Goal: Task Accomplishment & Management: Complete application form

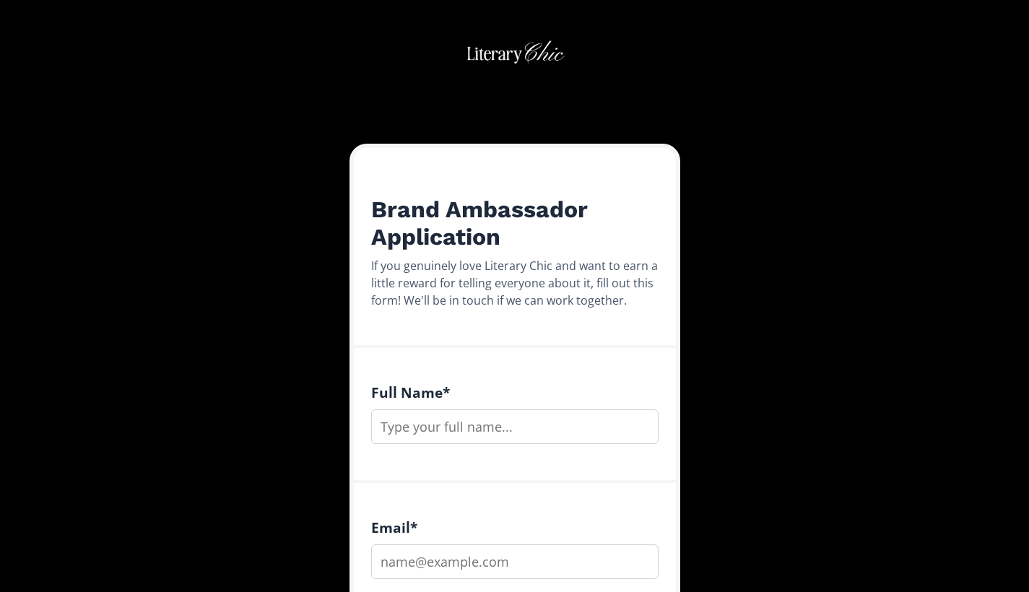
scroll to position [49, 0]
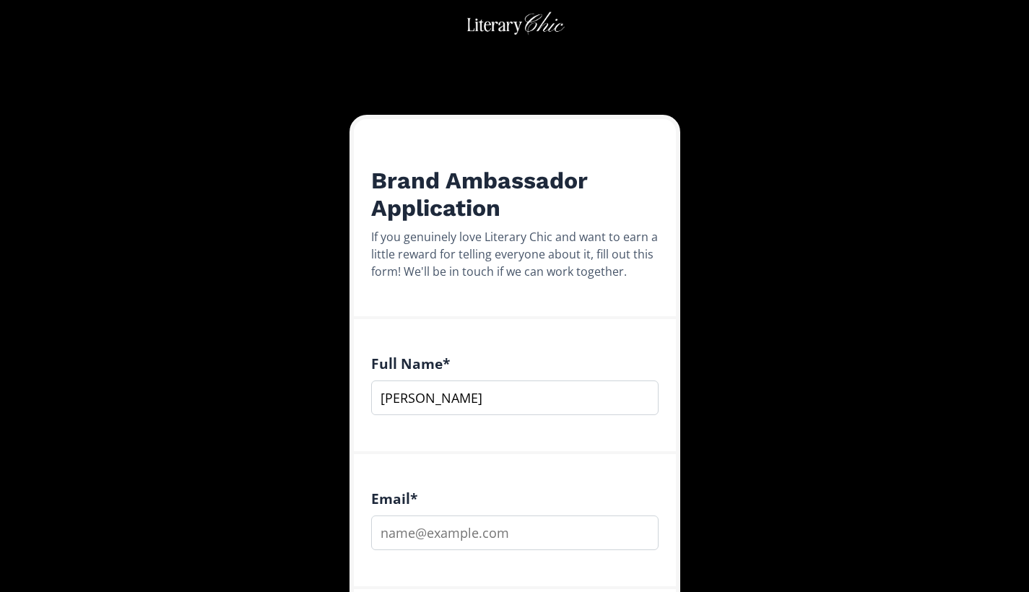
type input "[PERSON_NAME]"
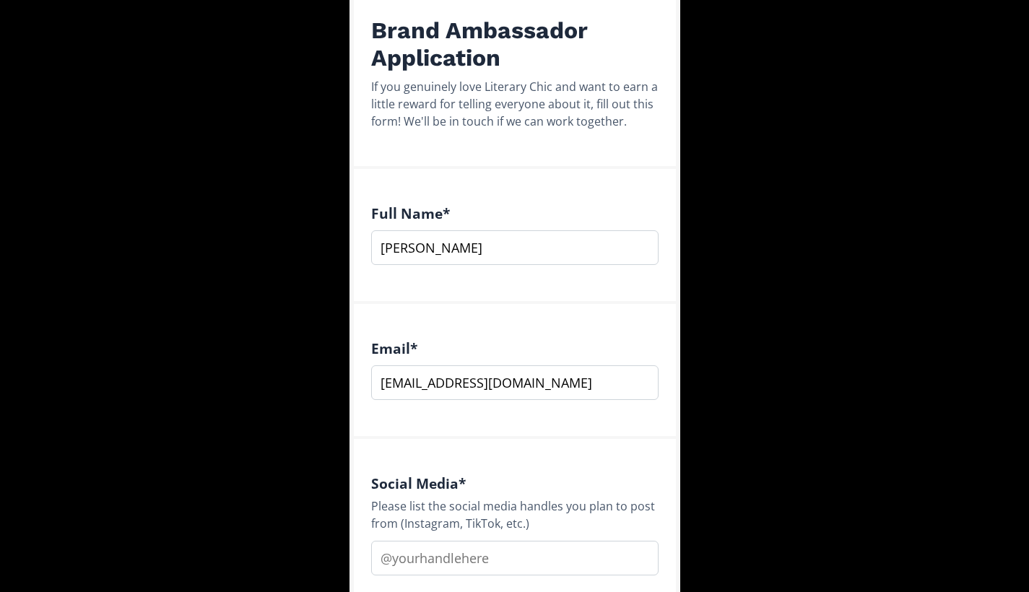
scroll to position [306, 0]
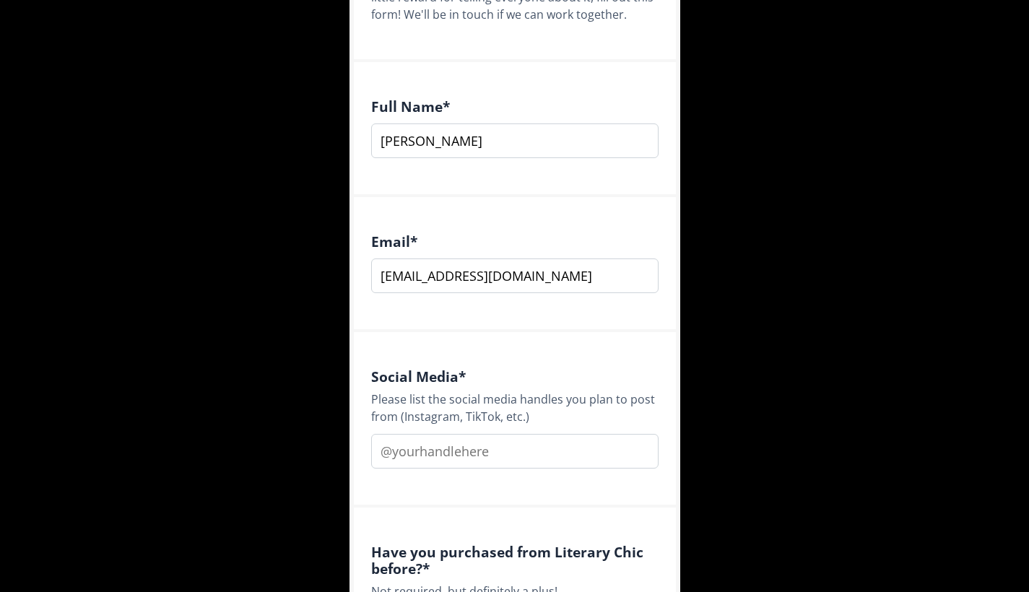
type input "[EMAIL_ADDRESS][DOMAIN_NAME]"
click at [519, 451] on input "text" at bounding box center [514, 451] width 287 height 35
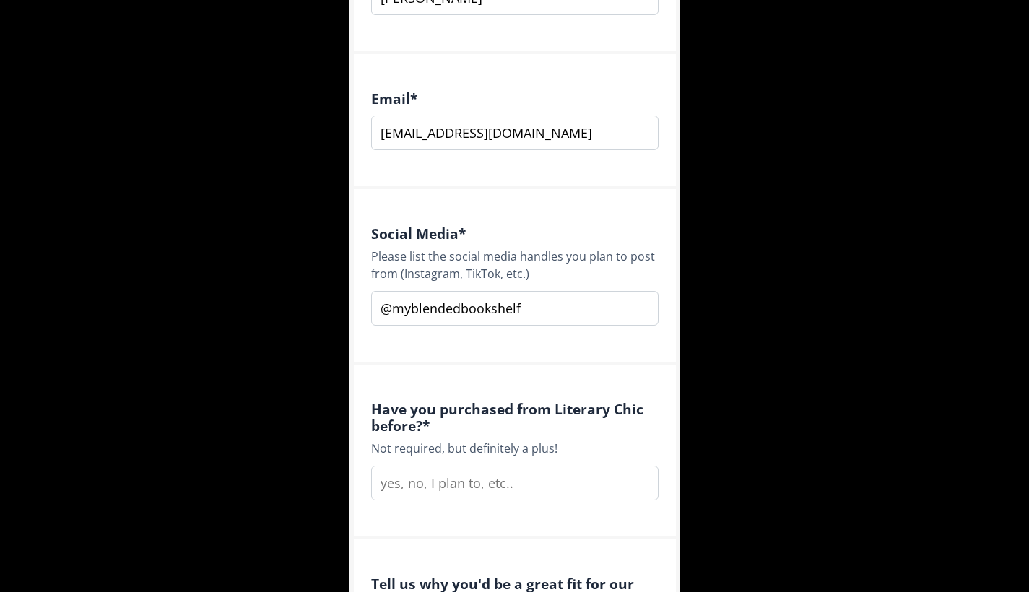
scroll to position [476, 0]
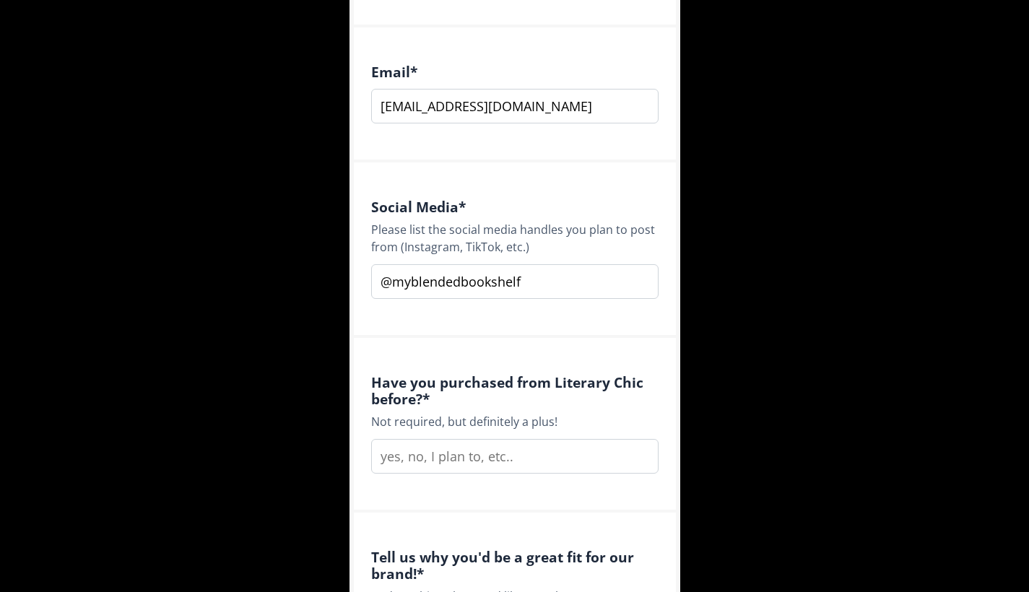
type input "@myblendedbookshelf"
click at [522, 451] on input "text" at bounding box center [514, 456] width 287 height 35
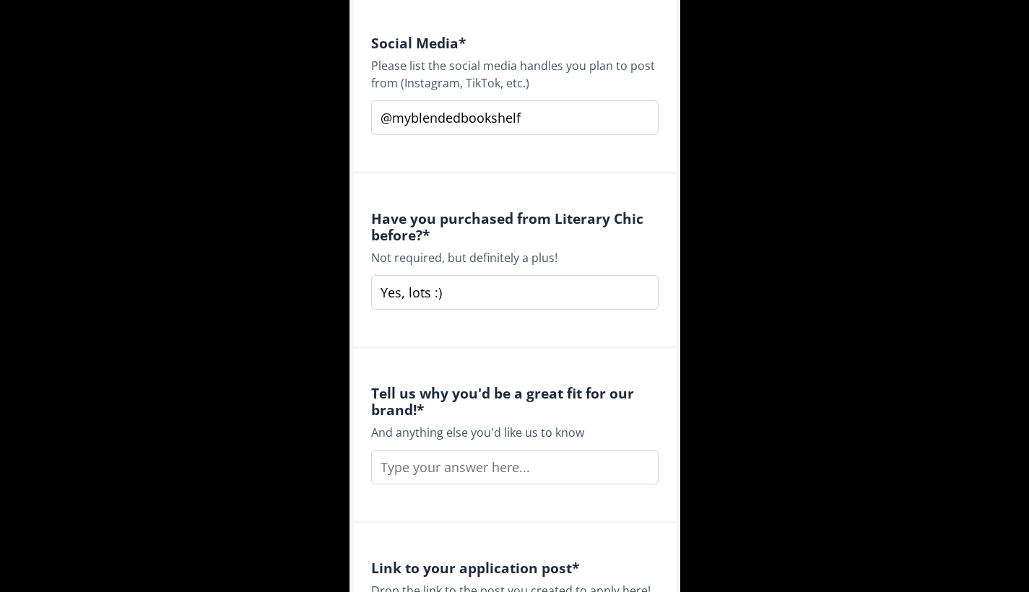
scroll to position [667, 0]
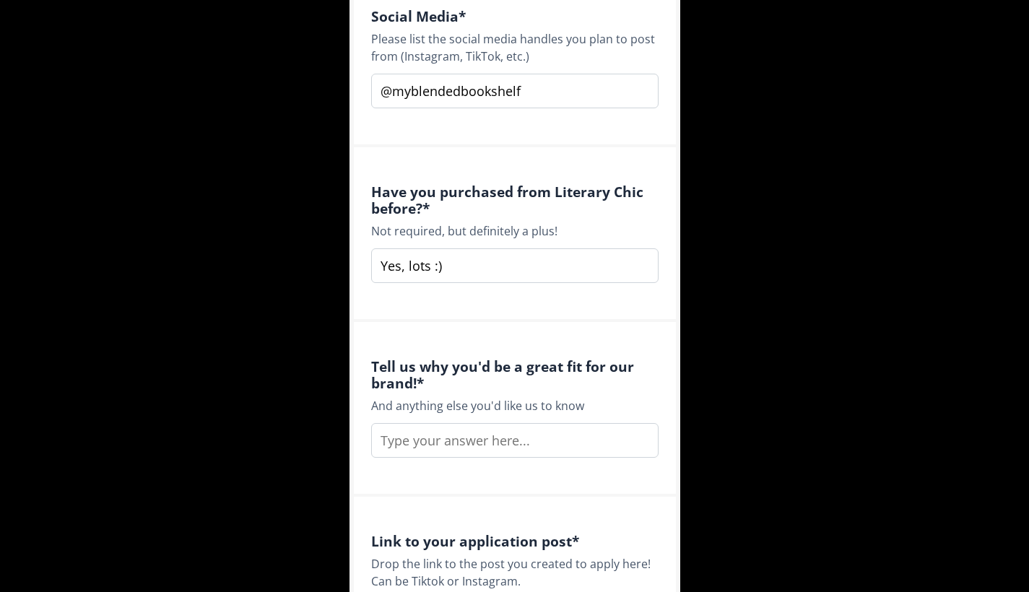
type input "Yes, lots :)"
click at [551, 438] on input "text" at bounding box center [514, 440] width 287 height 35
paste input "I would be a great fit for Shop Literary Chic because I am a genuine fan of the…"
type input "I would be a great fit for Shop Literary Chic because I am a genuine fan of the…"
click at [544, 440] on input "I would be a great fit for Shop Literary Chic because I am a genuine fan of the…" at bounding box center [514, 440] width 287 height 35
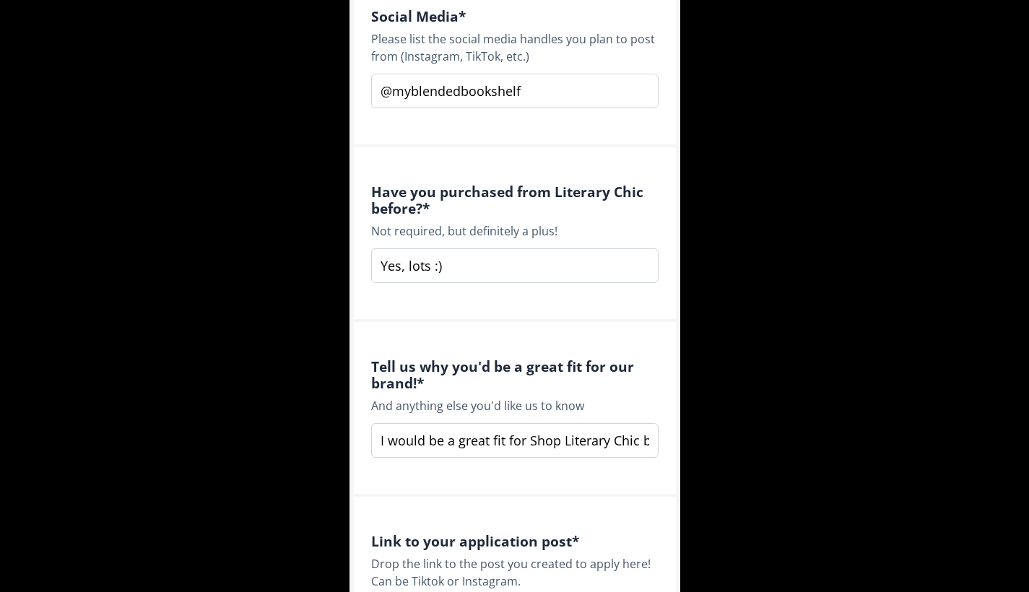
click at [544, 440] on input "I would be a great fit for Shop Literary Chic because I am a genuine fan of the…" at bounding box center [514, 440] width 287 height 35
paste input "I would be a great fit for Shop Literary Chic because I am a genuine fan of the…"
type input "I would be a great fit for Shop Literary Chic because I am a genuine fan of the…"
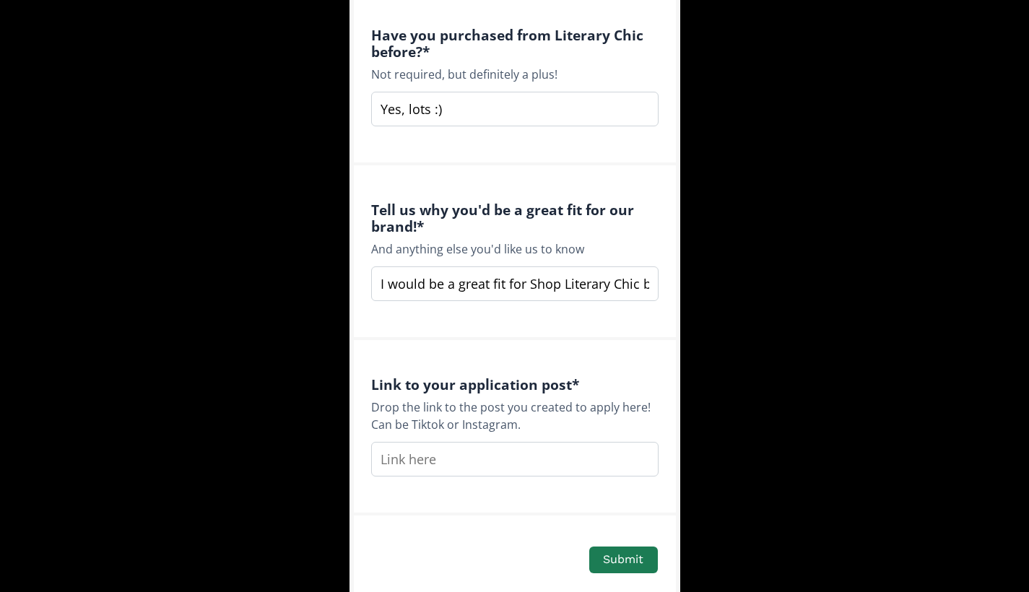
scroll to position [826, 0]
